Goal: Information Seeking & Learning: Learn about a topic

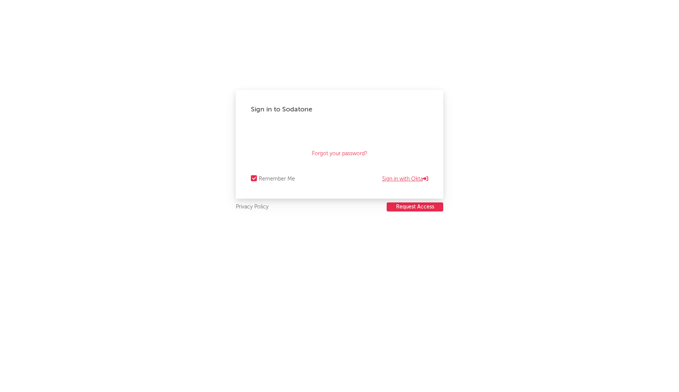
click at [396, 181] on link "Sign in with Okta" at bounding box center [405, 178] width 46 height 9
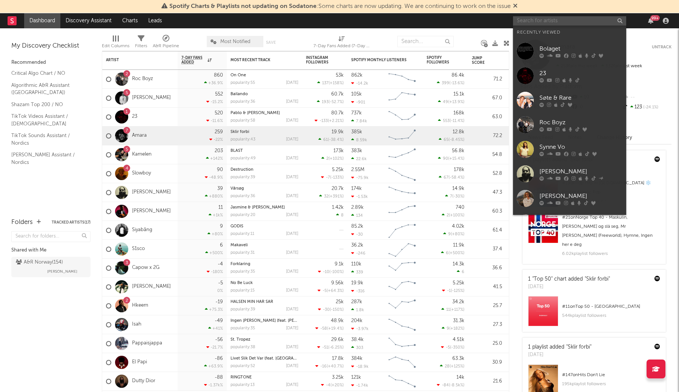
click at [577, 20] on input "text" at bounding box center [569, 20] width 113 height 9
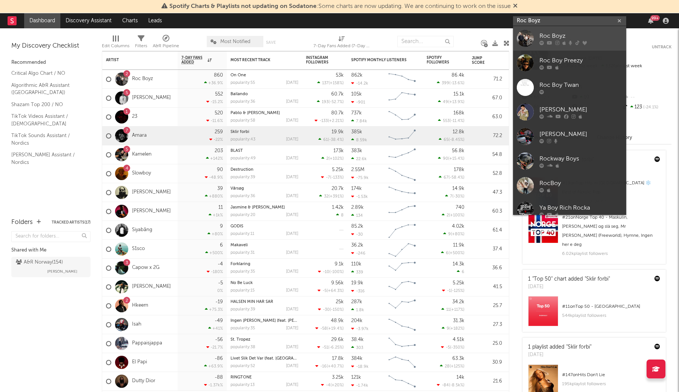
type input "Roc Boyz"
click at [590, 34] on div "Roc Boyz" at bounding box center [581, 35] width 83 height 9
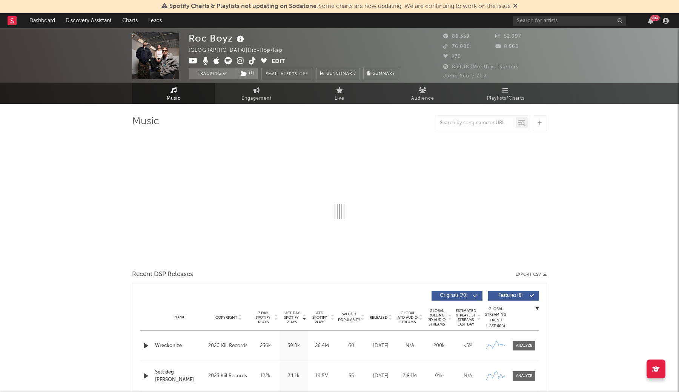
select select "6m"
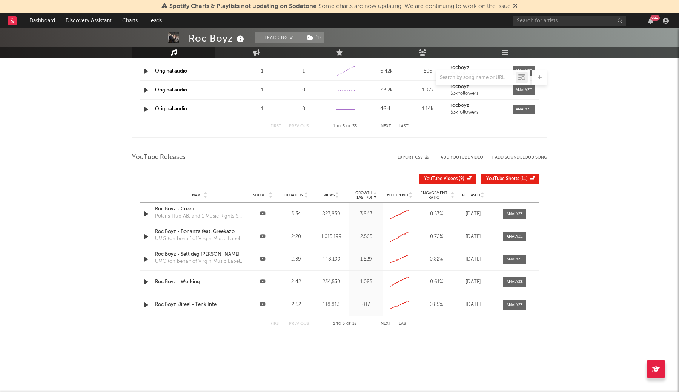
scroll to position [767, 0]
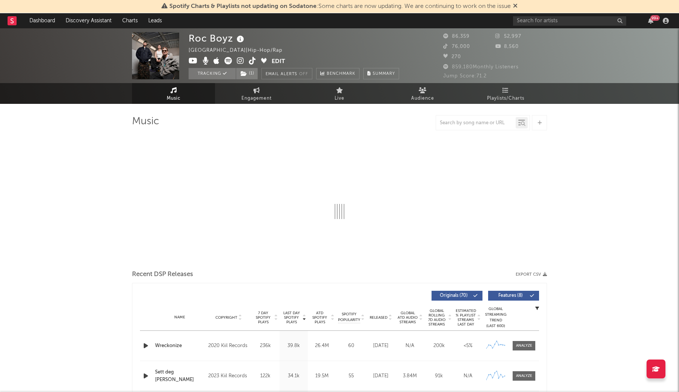
select select "6m"
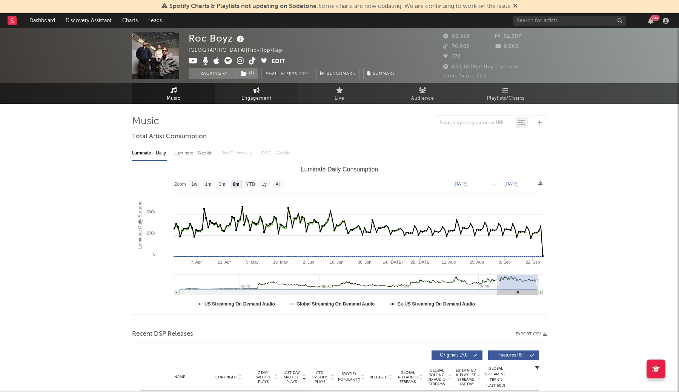
click at [251, 95] on span "Engagement" at bounding box center [256, 98] width 30 height 9
select select "1w"
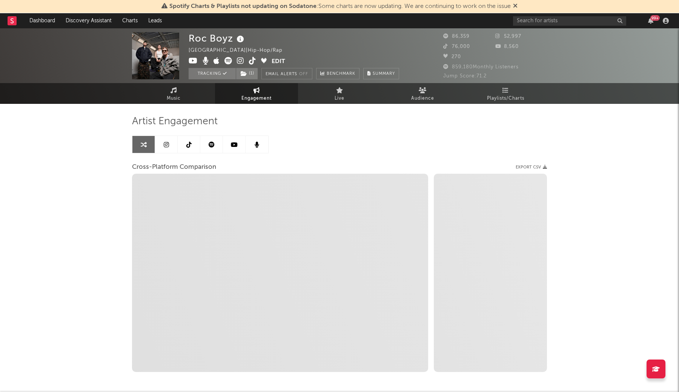
click at [190, 145] on icon at bounding box center [188, 144] width 5 height 6
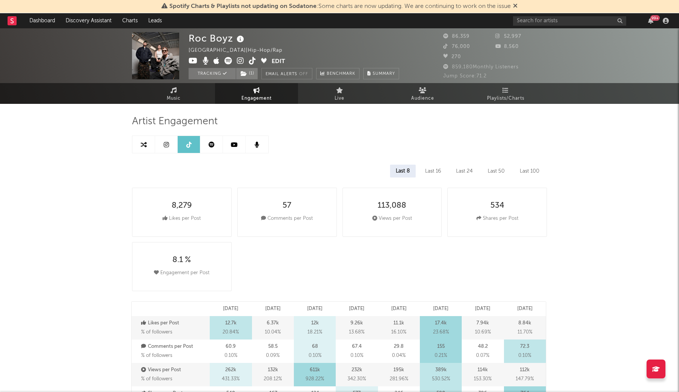
select select "6m"
click at [542, 21] on input "text" at bounding box center [569, 20] width 113 height 9
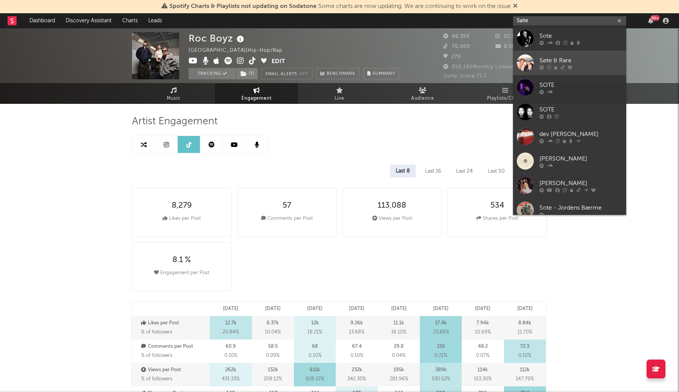
type input "Søte"
click at [591, 62] on div "Søte & Rare" at bounding box center [581, 60] width 83 height 9
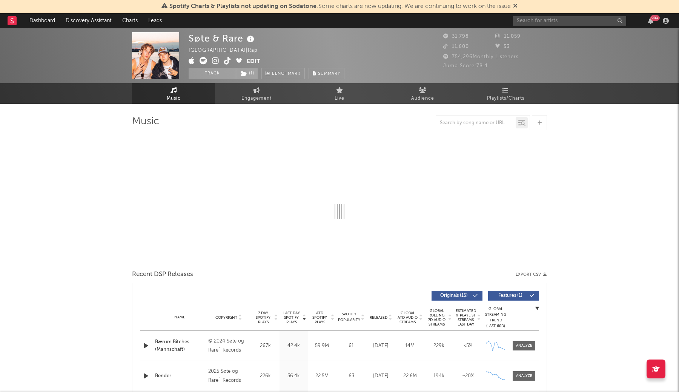
select select "6m"
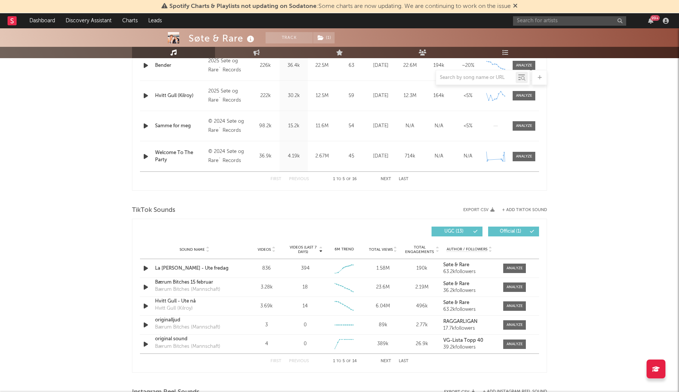
scroll to position [409, 0]
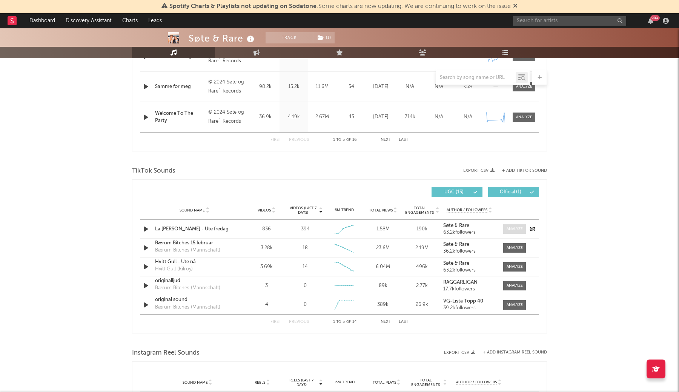
click at [519, 229] on div at bounding box center [515, 229] width 16 height 6
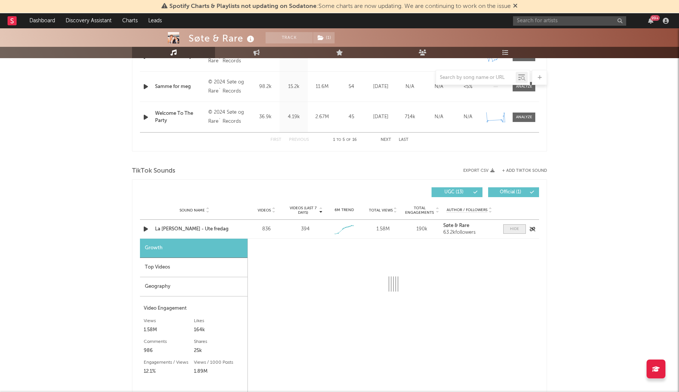
select select "1w"
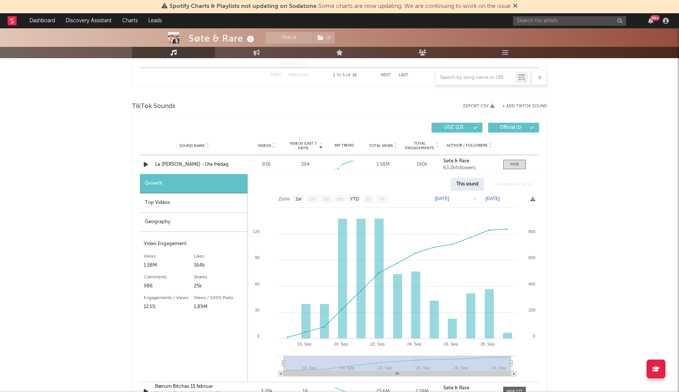
scroll to position [474, 0]
click at [200, 204] on div "Top Videos" at bounding box center [194, 201] width 108 height 19
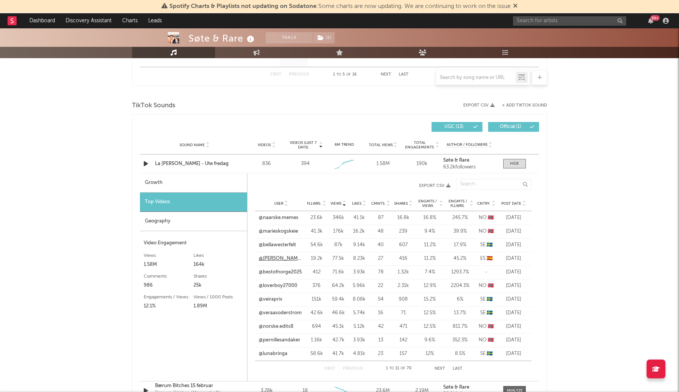
click at [294, 257] on link "@[PERSON_NAME].valeskog" at bounding box center [281, 259] width 45 height 8
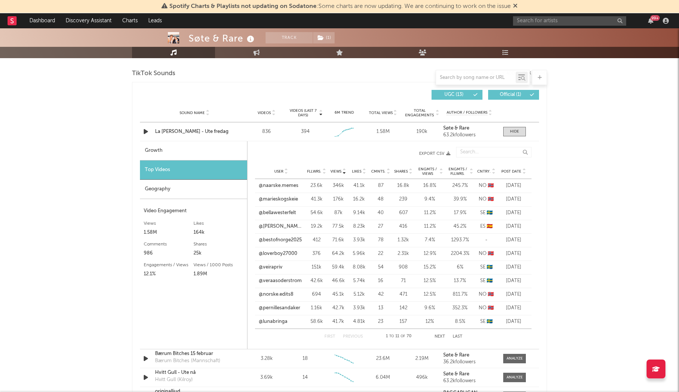
scroll to position [512, 0]
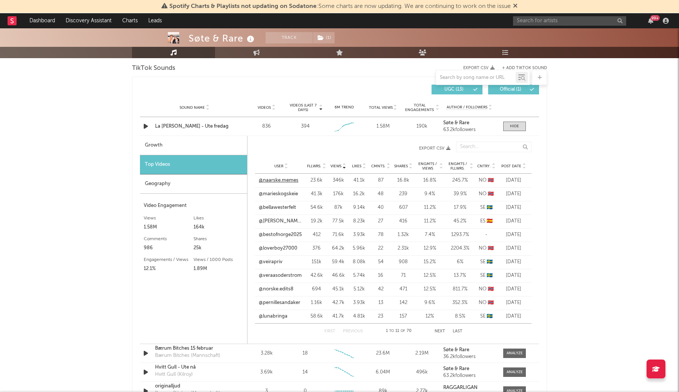
click at [288, 182] on link "@naarske.memes" at bounding box center [279, 181] width 40 height 8
click at [286, 192] on link "@marieskogskeie" at bounding box center [278, 194] width 39 height 8
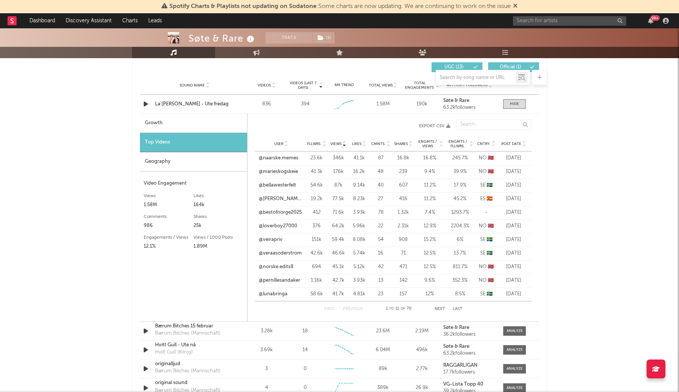
scroll to position [524, 0]
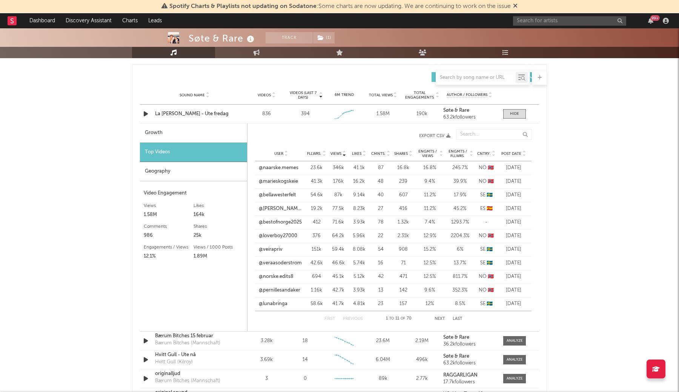
click at [187, 171] on div "Geography" at bounding box center [193, 171] width 107 height 19
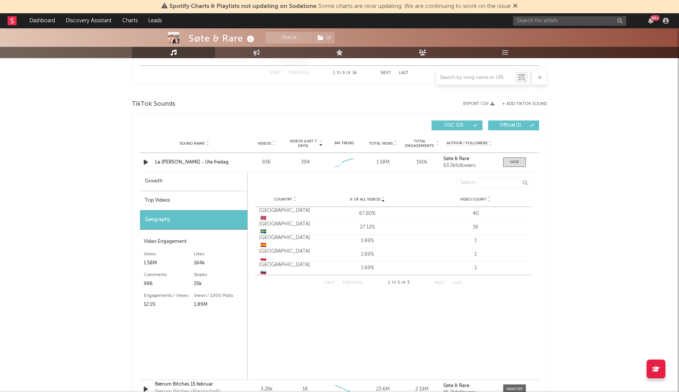
scroll to position [474, 0]
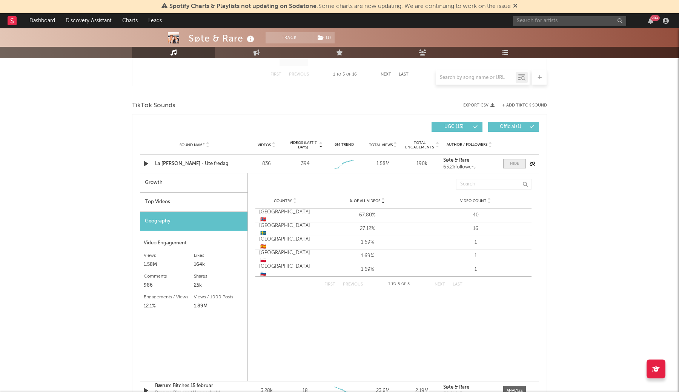
click at [517, 162] on div at bounding box center [514, 164] width 9 height 6
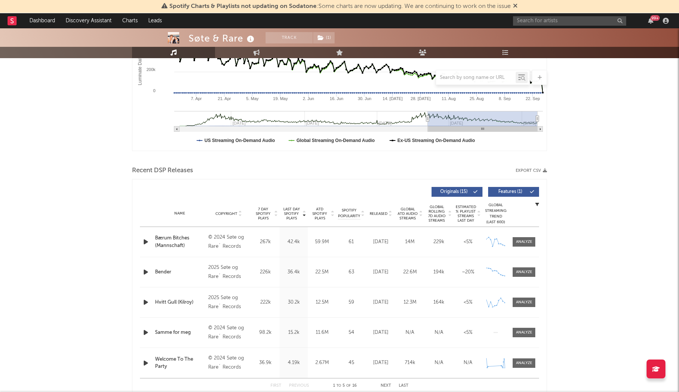
scroll to position [0, 0]
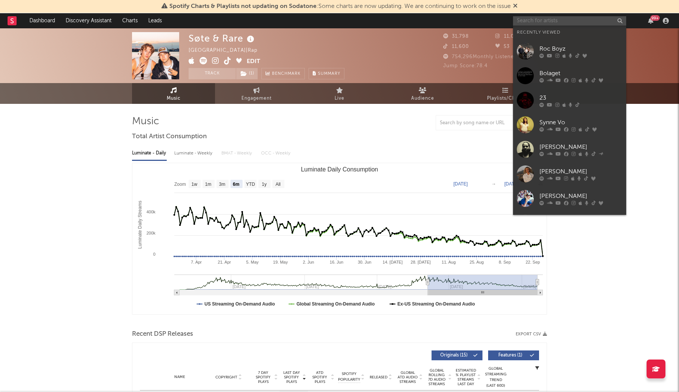
click at [580, 20] on input "text" at bounding box center [569, 20] width 113 height 9
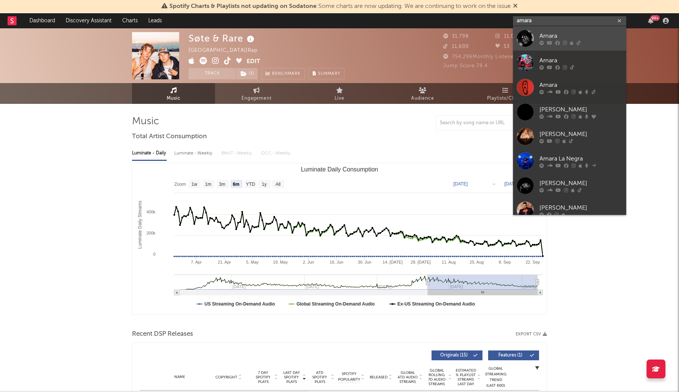
type input "amara"
click at [593, 40] on div "Amara" at bounding box center [581, 35] width 83 height 9
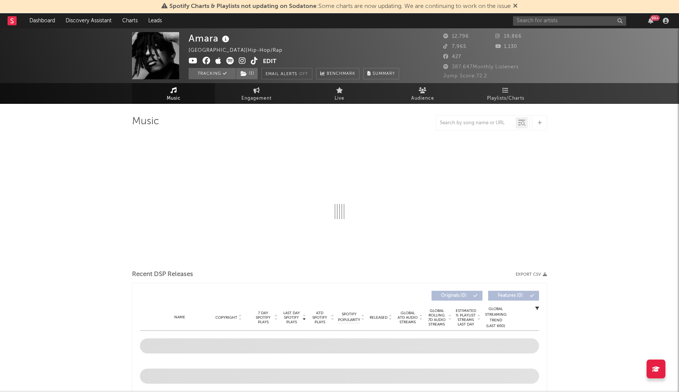
select select "6m"
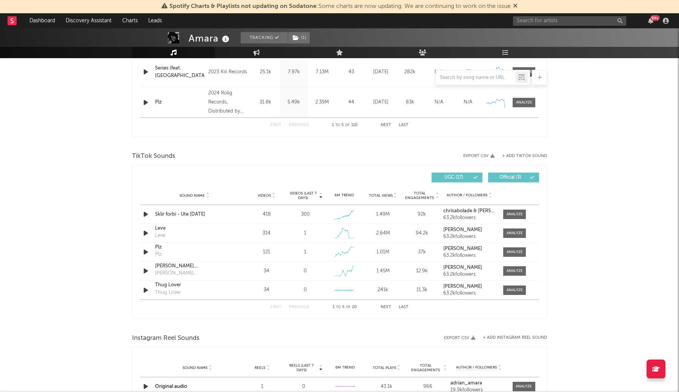
scroll to position [462, 0]
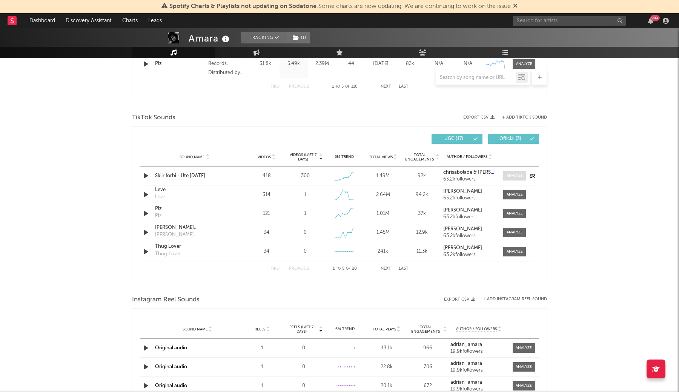
click at [523, 175] on div at bounding box center [515, 176] width 16 height 6
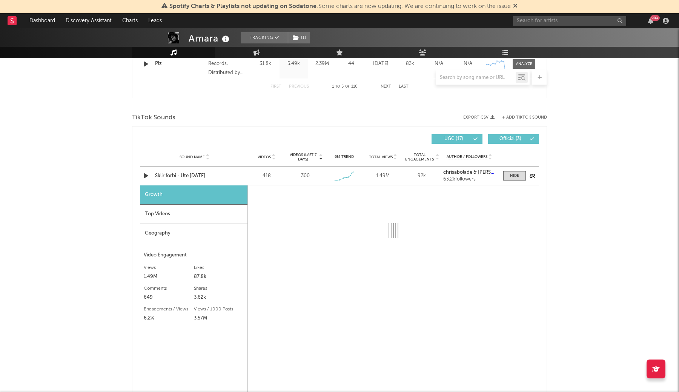
select select "1w"
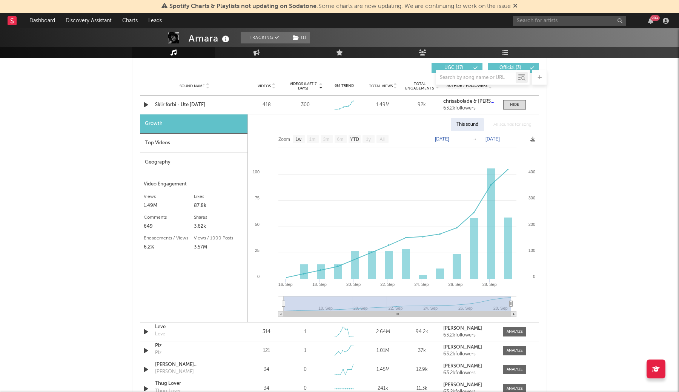
scroll to position [534, 0]
click at [192, 144] on div "Top Videos" at bounding box center [194, 142] width 108 height 19
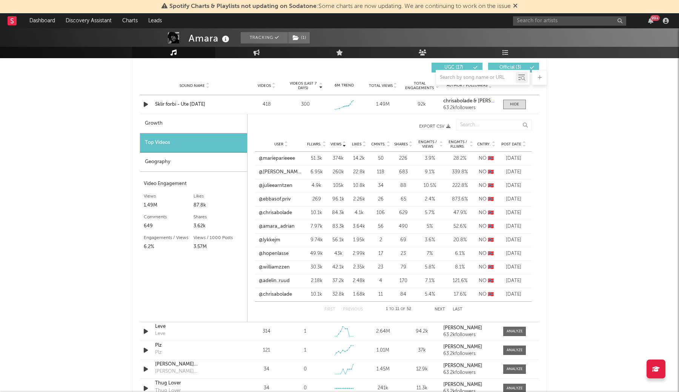
click at [200, 166] on div "Geography" at bounding box center [193, 161] width 107 height 19
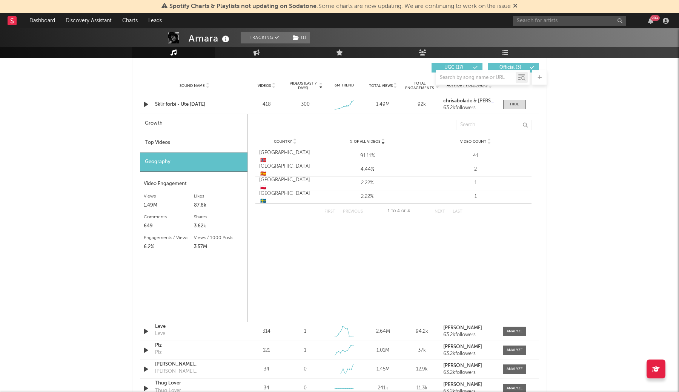
click at [206, 138] on div "Top Videos" at bounding box center [194, 142] width 108 height 19
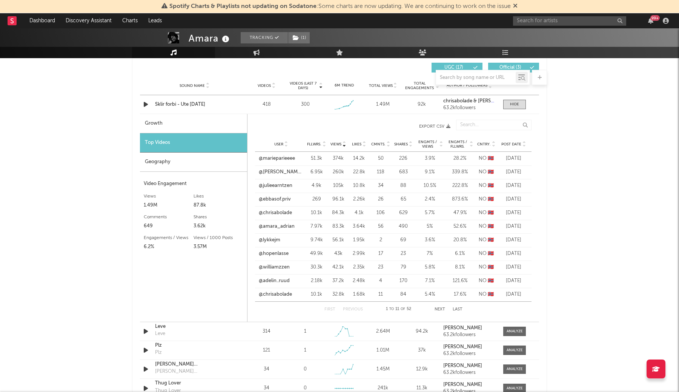
click at [209, 127] on div "Growth" at bounding box center [193, 123] width 107 height 19
select select "1w"
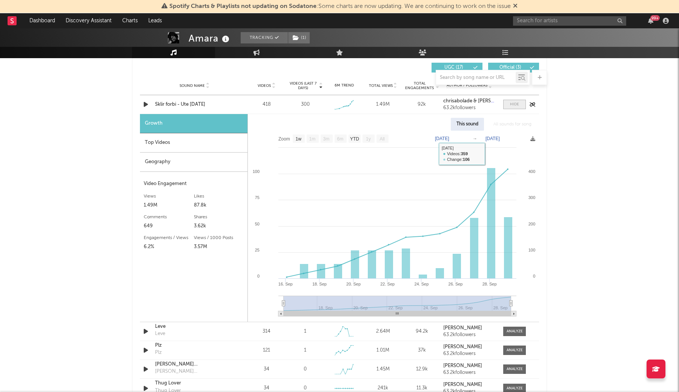
click at [515, 104] on div at bounding box center [514, 104] width 9 height 6
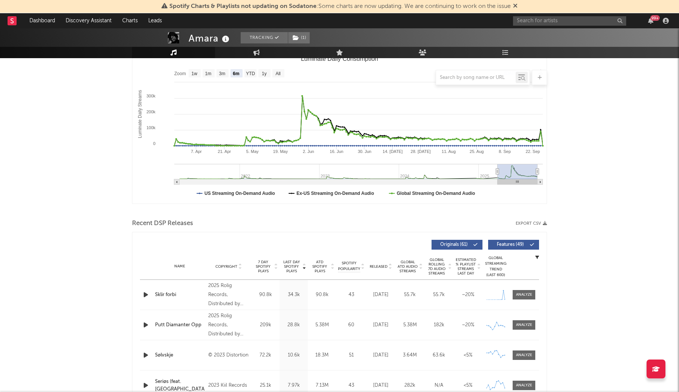
scroll to position [0, 0]
